Goal: Task Accomplishment & Management: Manage account settings

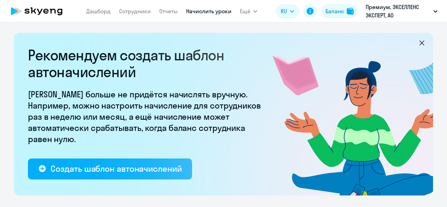
select select "10"
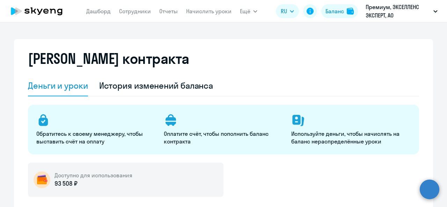
select select "english_adult_not_native_speaker"
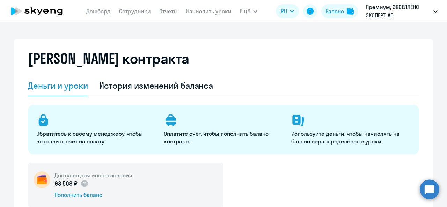
click at [180, 90] on div "История изменений баланса" at bounding box center [156, 85] width 114 height 11
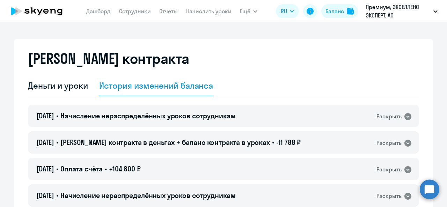
scroll to position [70, 0]
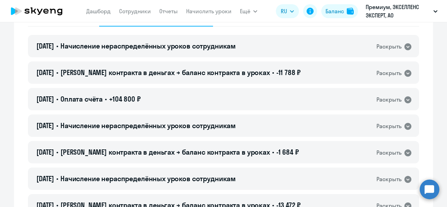
click at [189, 43] on span "Начисление нераспределённых уроков сотрудникам" at bounding box center [147, 46] width 175 height 9
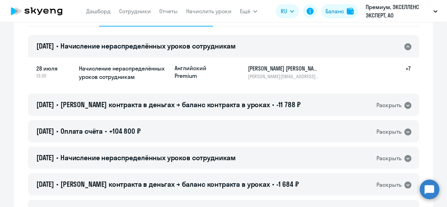
click at [189, 43] on span "Начисление нераспределённых уроков сотрудникам" at bounding box center [147, 46] width 175 height 9
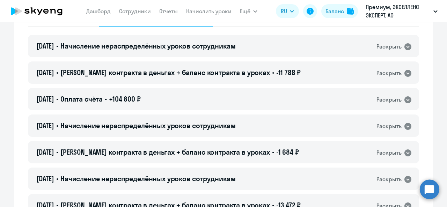
click at [195, 127] on span "Начисление нераспределённых уроков сотрудникам" at bounding box center [147, 125] width 175 height 9
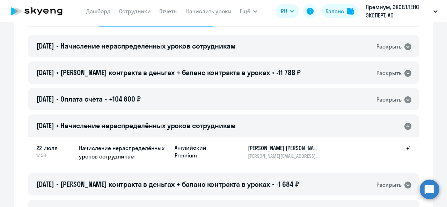
click at [195, 127] on span "Начисление нераспределённых уроков сотрудникам" at bounding box center [147, 125] width 175 height 9
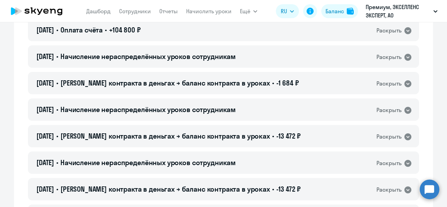
scroll to position [140, 0]
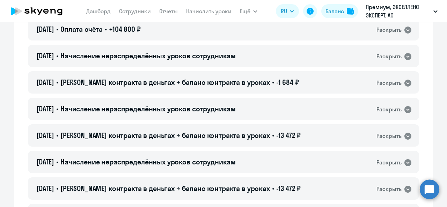
click at [184, 102] on div "22.07.2025 • Начисление нераспределённых уроков сотрудникам Раскрыть" at bounding box center [223, 109] width 391 height 22
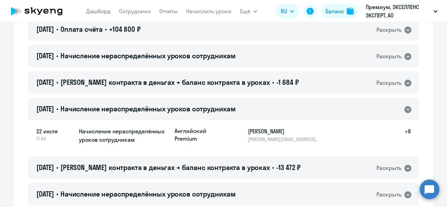
click at [184, 102] on div "22.07.2025 • Начисление нераспределённых уроков сотрудникам Раскрыть" at bounding box center [223, 109] width 391 height 22
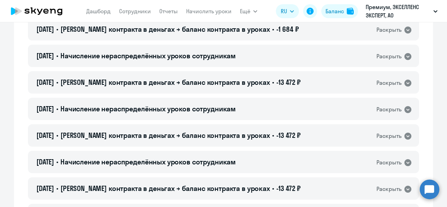
scroll to position [209, 0]
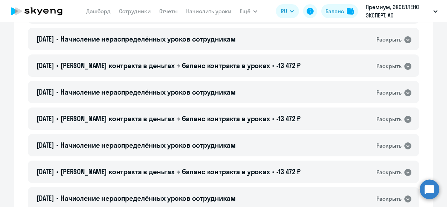
click at [184, 99] on div "12.07.2025 • Начисление нераспределённых уроков сотрудникам Раскрыть" at bounding box center [223, 92] width 391 height 22
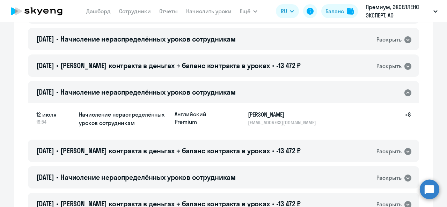
click at [282, 129] on div "12 июля 19:54 Начисление нераспределённых уроков сотрудникам Английский Premium…" at bounding box center [223, 119] width 391 height 33
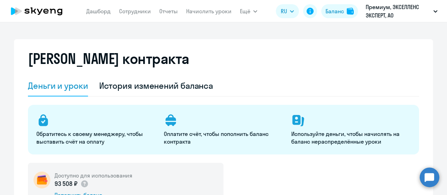
select select "english_adult_not_native_speaker"
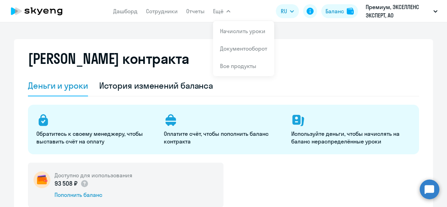
click at [215, 8] on span "Ещё" at bounding box center [218, 11] width 10 height 8
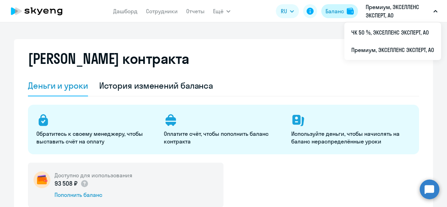
click at [331, 8] on div "Баланс" at bounding box center [334, 11] width 18 height 8
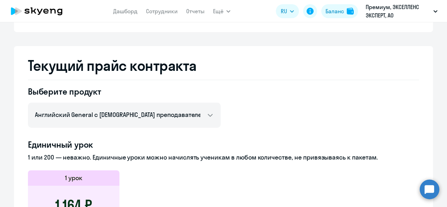
scroll to position [174, 0]
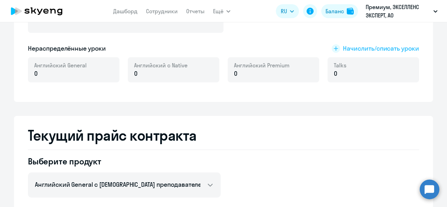
click at [348, 45] on span "Начислить/списать уроки" at bounding box center [381, 48] width 76 height 9
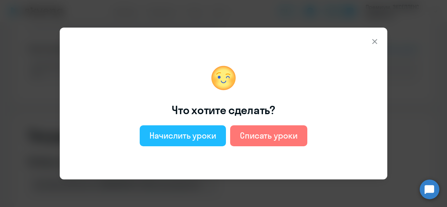
click at [198, 134] on div "Начислить уроки" at bounding box center [182, 135] width 67 height 11
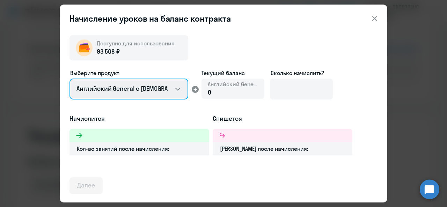
click at [145, 96] on select "Английский General с [DEMOGRAPHIC_DATA] преподавателем Английский General с [DE…" at bounding box center [128, 89] width 119 height 21
select select "english_adult_not_native_speaker_talks_15min"
click at [69, 79] on select "Английский General с [DEMOGRAPHIC_DATA] преподавателем Английский General с [DE…" at bounding box center [128, 89] width 119 height 21
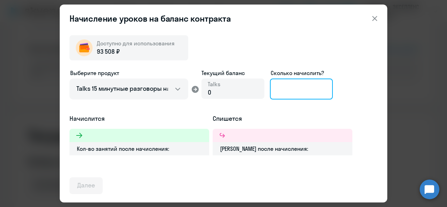
click at [303, 85] on input at bounding box center [301, 89] width 63 height 21
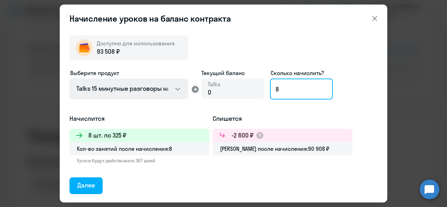
type input "8"
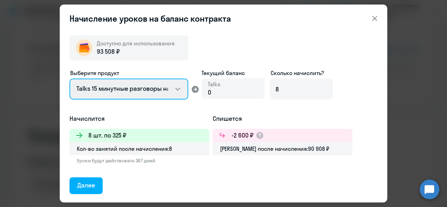
click at [120, 89] on select "Английский General с [DEMOGRAPHIC_DATA] преподавателем Английский General с [DE…" at bounding box center [128, 89] width 119 height 21
select select "english_adult_not_native_speaker_premium"
click at [69, 79] on select "Английский General с [DEMOGRAPHIC_DATA] преподавателем Английский General с [DE…" at bounding box center [128, 89] width 119 height 21
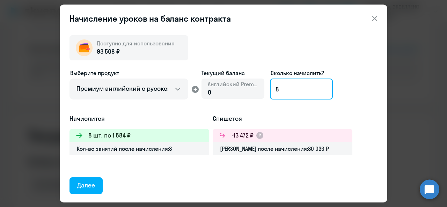
click at [296, 89] on input "8" at bounding box center [301, 89] width 63 height 21
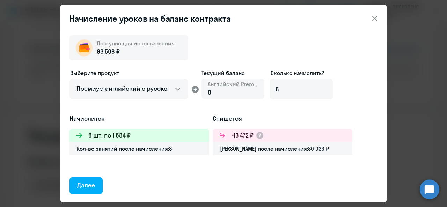
click at [247, 111] on div "Выберите продукт Английский General с русскоговорящим преподавателем Английский…" at bounding box center [223, 91] width 308 height 45
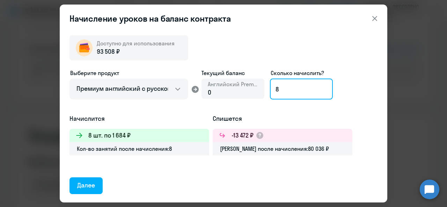
click at [283, 82] on input "8" at bounding box center [301, 89] width 63 height 21
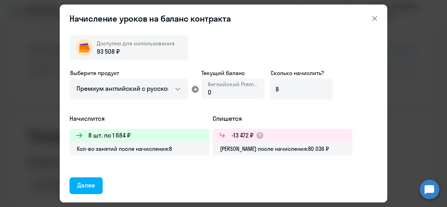
click at [260, 113] on div "Выберите продукт Английский General с русскоговорящим преподавателем Английский…" at bounding box center [223, 91] width 308 height 45
click at [88, 181] on div "Далее" at bounding box center [86, 185] width 18 height 9
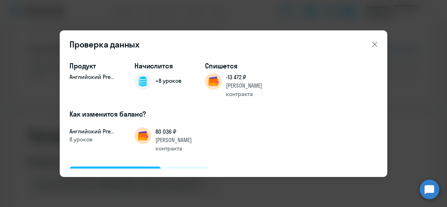
click at [101, 170] on div "Подтвердить и начислить" at bounding box center [115, 174] width 76 height 9
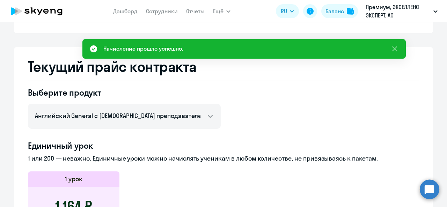
scroll to position [140, 0]
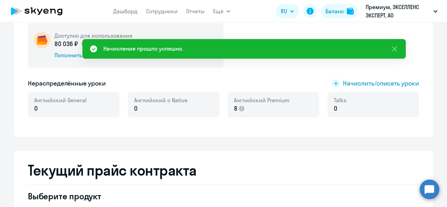
click at [177, 6] on nav "Дашборд Сотрудники Отчеты" at bounding box center [158, 11] width 91 height 14
click at [166, 10] on link "Сотрудники" at bounding box center [162, 11] width 32 height 7
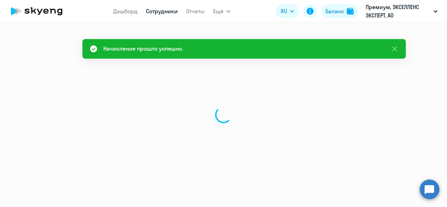
select select "30"
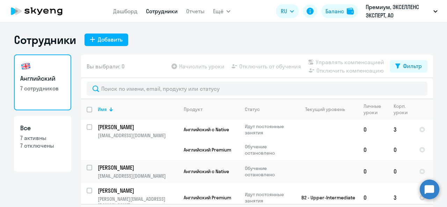
click at [126, 16] on nav "Дашборд Сотрудники Отчеты" at bounding box center [158, 11] width 91 height 14
click at [126, 11] on link "Дашборд" at bounding box center [125, 11] width 24 height 7
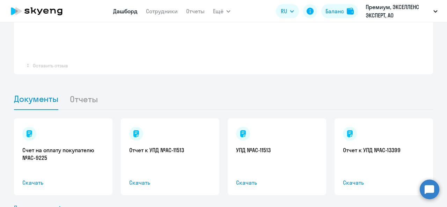
select select "30"
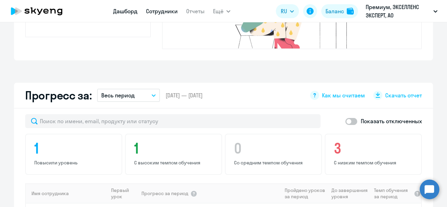
scroll to position [339, 0]
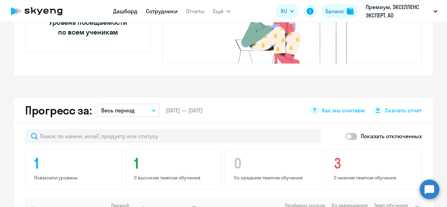
click at [163, 9] on link "Сотрудники" at bounding box center [162, 11] width 32 height 7
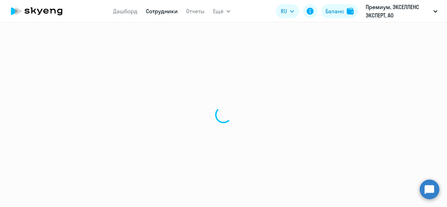
select select "30"
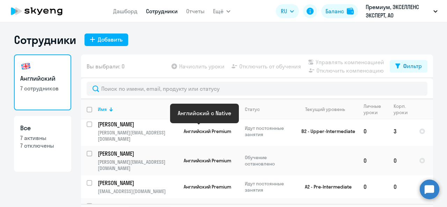
scroll to position [70, 0]
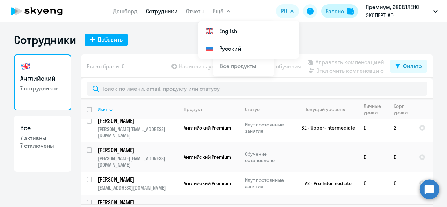
click at [329, 14] on div "Баланс" at bounding box center [334, 11] width 18 height 8
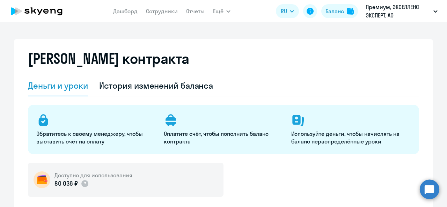
select select "english_adult_not_native_speaker"
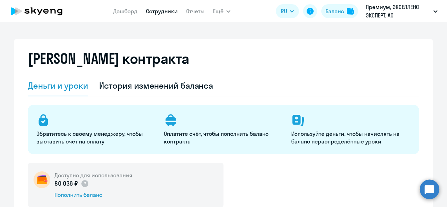
click at [169, 10] on link "Сотрудники" at bounding box center [162, 11] width 32 height 7
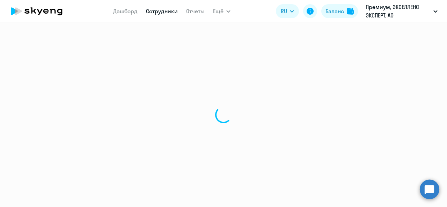
select select "30"
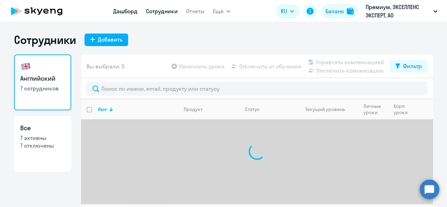
click at [114, 11] on link "Дашборд" at bounding box center [125, 11] width 24 height 7
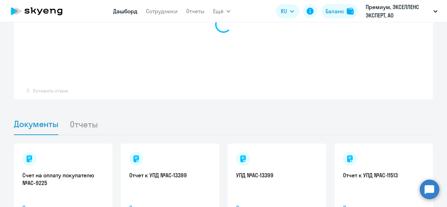
select select "30"
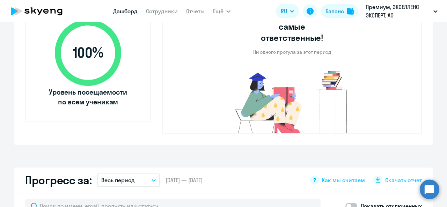
scroll to position [130, 0]
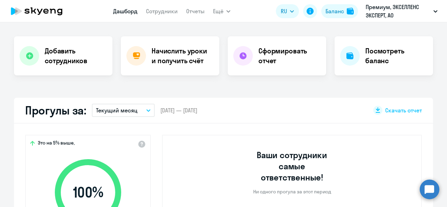
click at [143, 14] on nav "Дашборд Сотрудники Отчеты" at bounding box center [158, 11] width 91 height 14
click at [148, 12] on link "Сотрудники" at bounding box center [162, 11] width 32 height 7
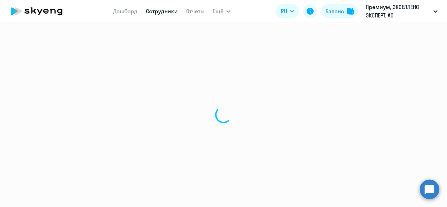
select select "30"
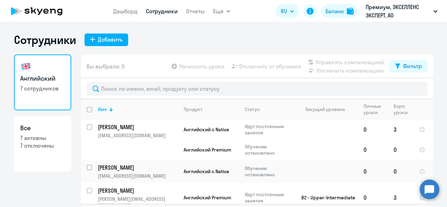
click at [200, 68] on app-table-action-button "Начислить уроки" at bounding box center [197, 66] width 54 height 8
